Goal: Information Seeking & Learning: Check status

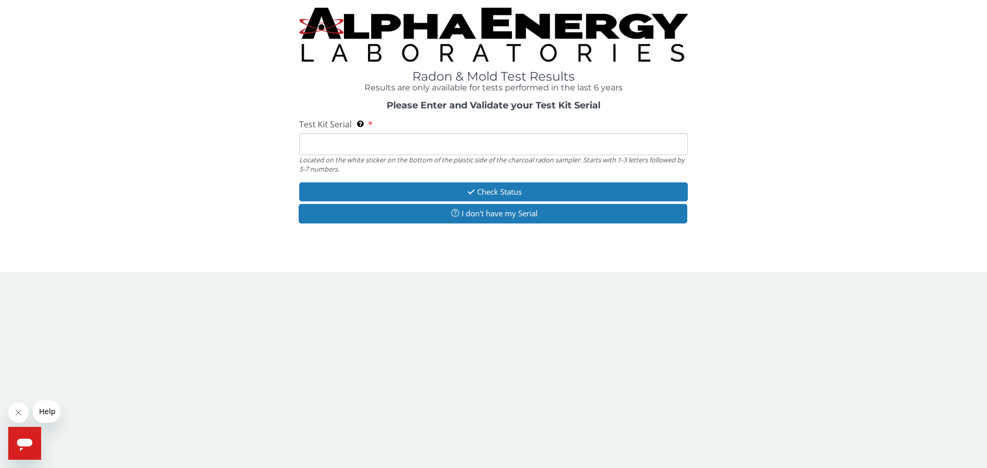
click at [363, 149] on input "Test Kit Serial Located on the white sticker on the bottom of the plastic side …" at bounding box center [493, 144] width 389 height 22
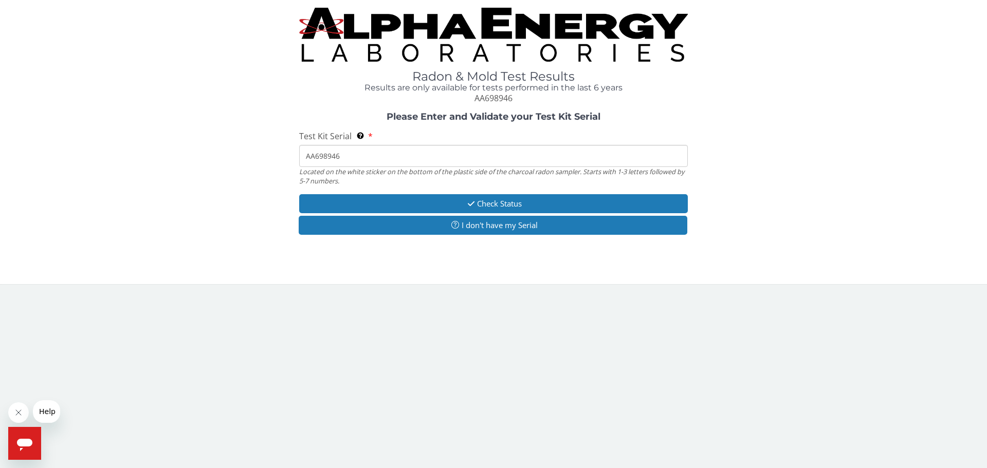
type input "AA698946"
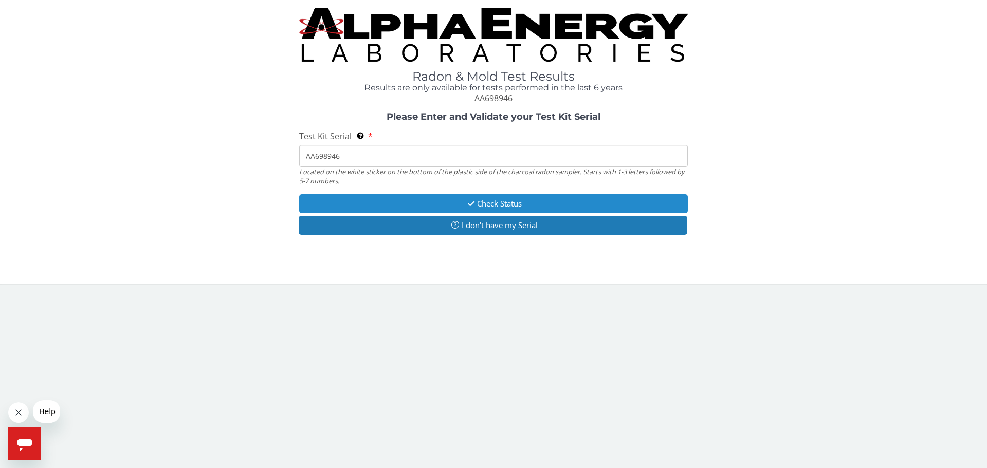
click at [509, 199] on button "Check Status" at bounding box center [493, 203] width 389 height 19
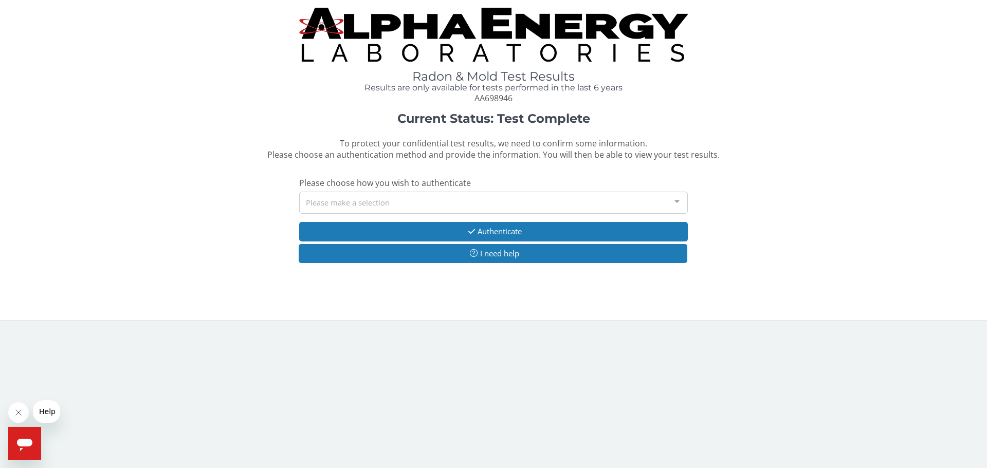
click at [317, 203] on div "Please make a selection" at bounding box center [493, 203] width 389 height 22
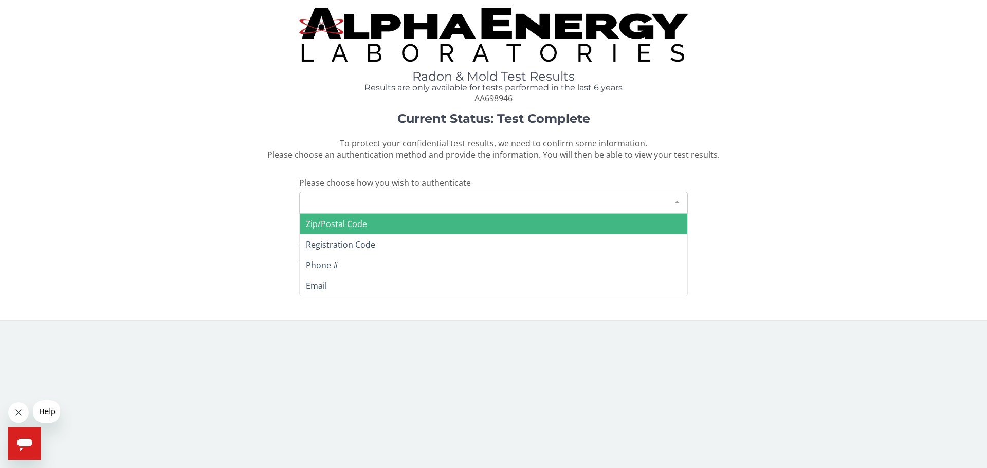
click at [328, 229] on span "Zip/Postal Code" at bounding box center [336, 223] width 61 height 11
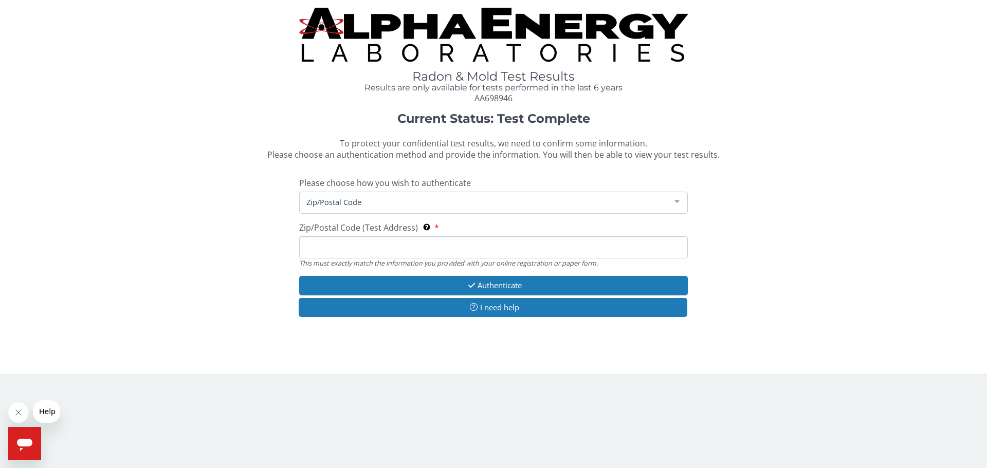
click at [332, 243] on input "Zip/Postal Code (Test Address) This must exactly match the information you prov…" at bounding box center [493, 247] width 389 height 22
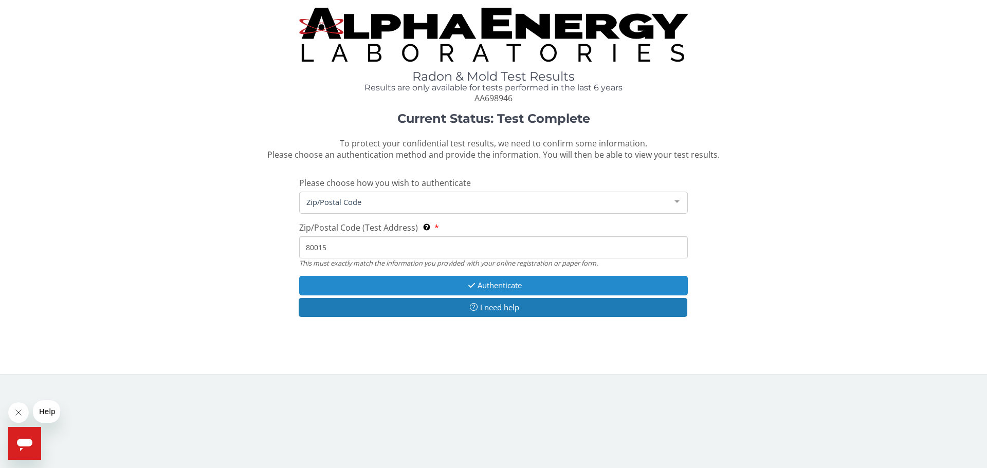
type input "80015"
click at [470, 285] on icon "button" at bounding box center [472, 286] width 12 height 8
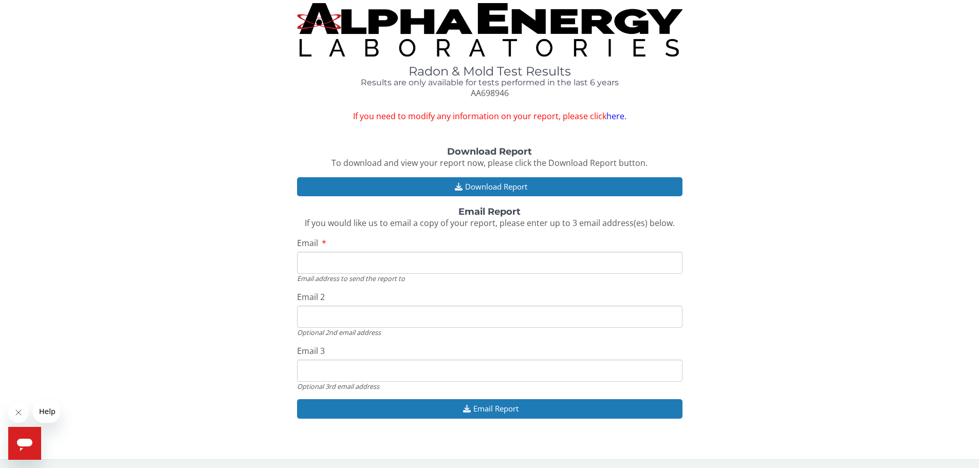
scroll to position [6, 0]
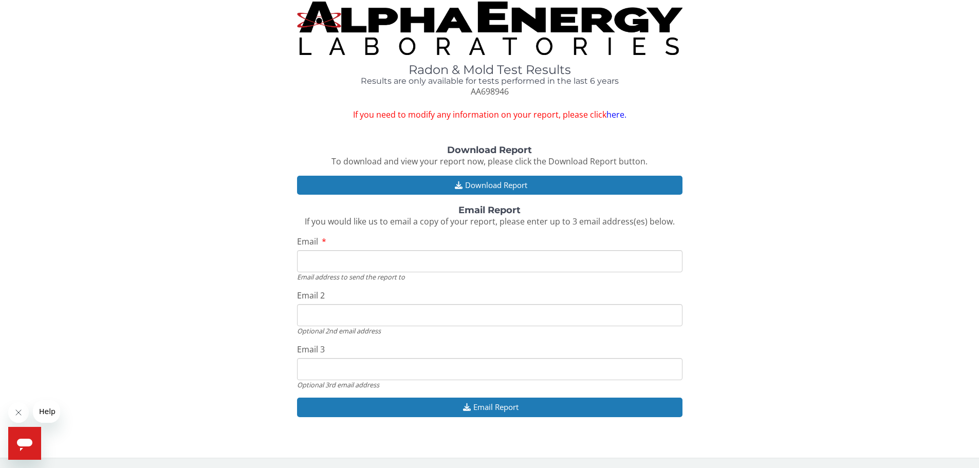
click at [327, 257] on input "Email" at bounding box center [489, 261] width 385 height 22
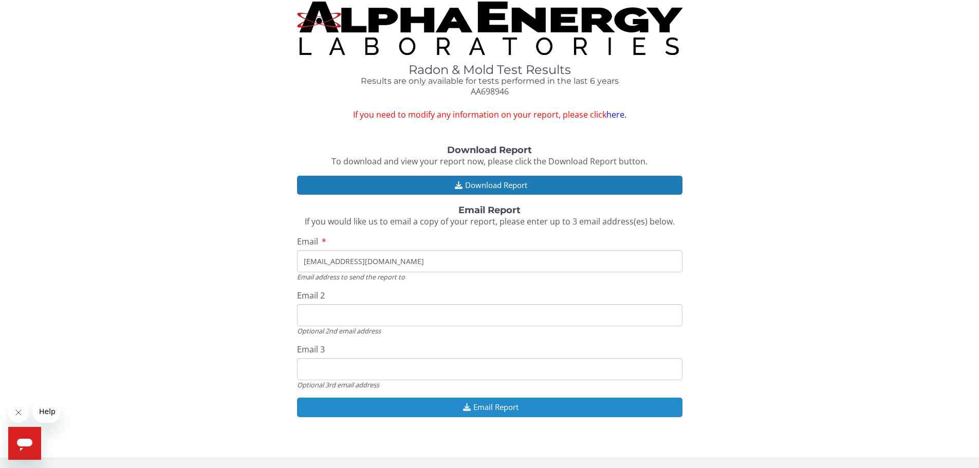
type input "[EMAIL_ADDRESS][DOMAIN_NAME]"
click at [490, 404] on button "Email Report" at bounding box center [489, 407] width 385 height 19
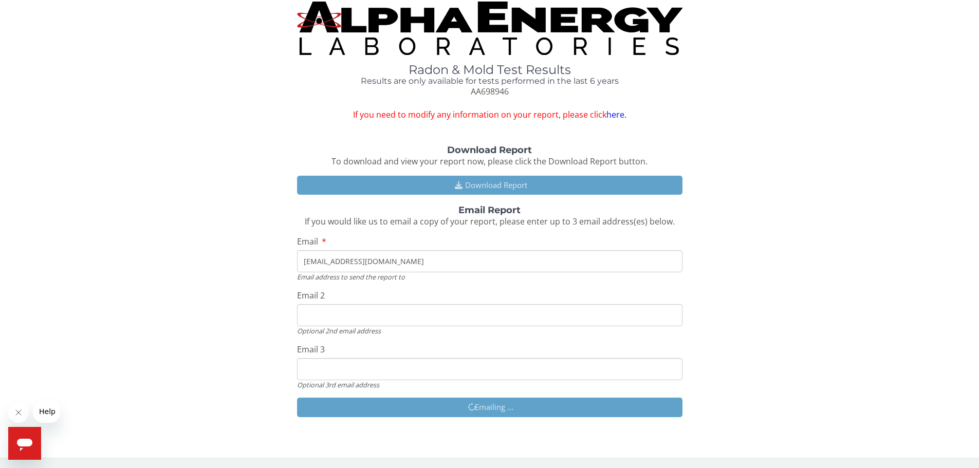
click at [321, 315] on input "Email 2" at bounding box center [489, 315] width 385 height 22
type input "[EMAIL_ADDRESS][PERSON_NAME][DOMAIN_NAME]"
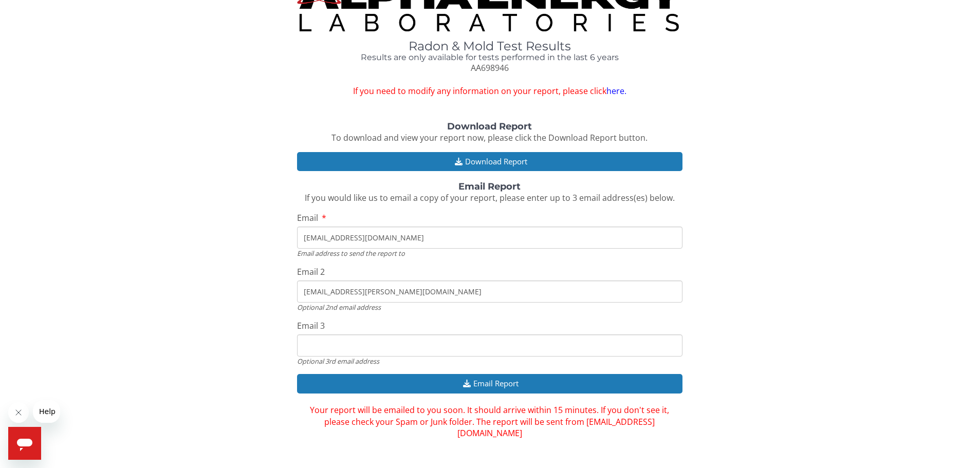
scroll to position [0, 0]
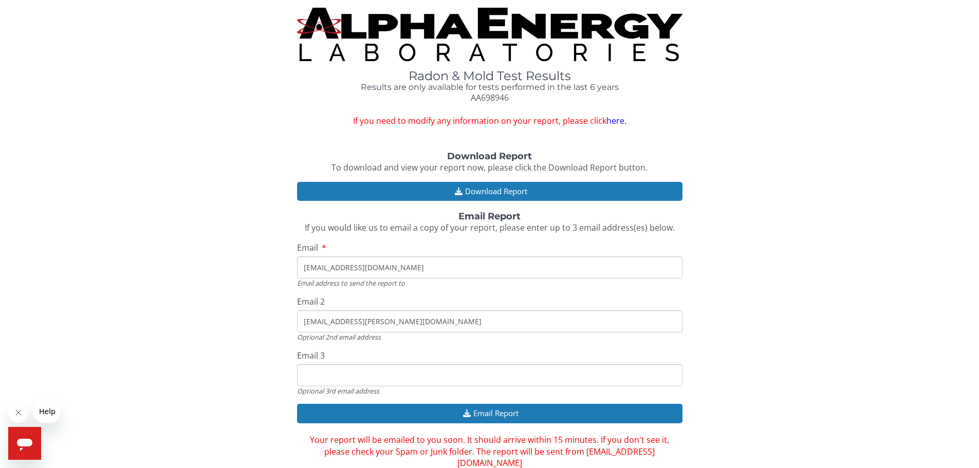
click at [611, 121] on link "here." at bounding box center [616, 120] width 20 height 11
